Goal: Information Seeking & Learning: Learn about a topic

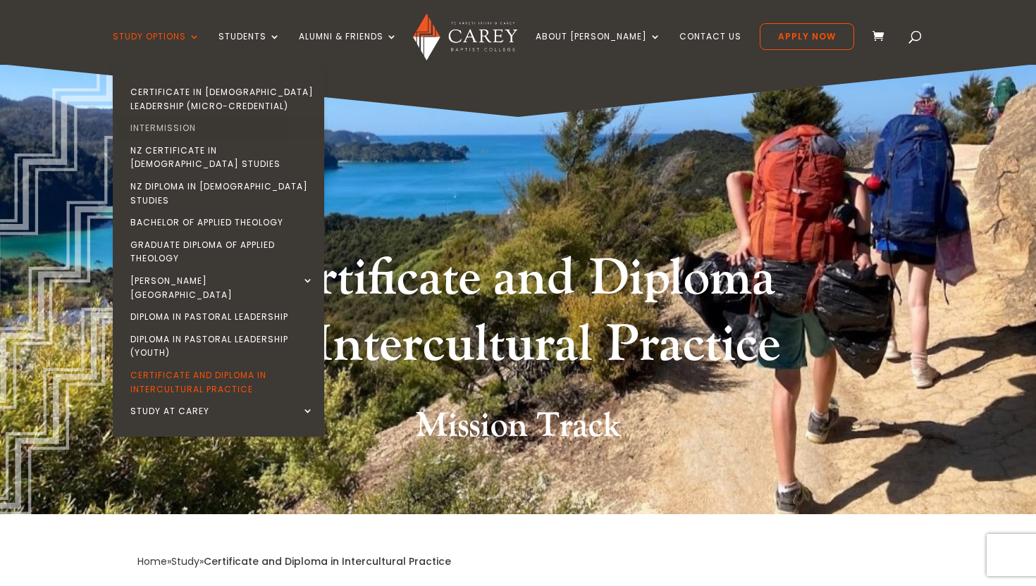
click at [196, 125] on link "Intermission" at bounding box center [221, 128] width 211 height 23
